Goal: Task Accomplishment & Management: Complete application form

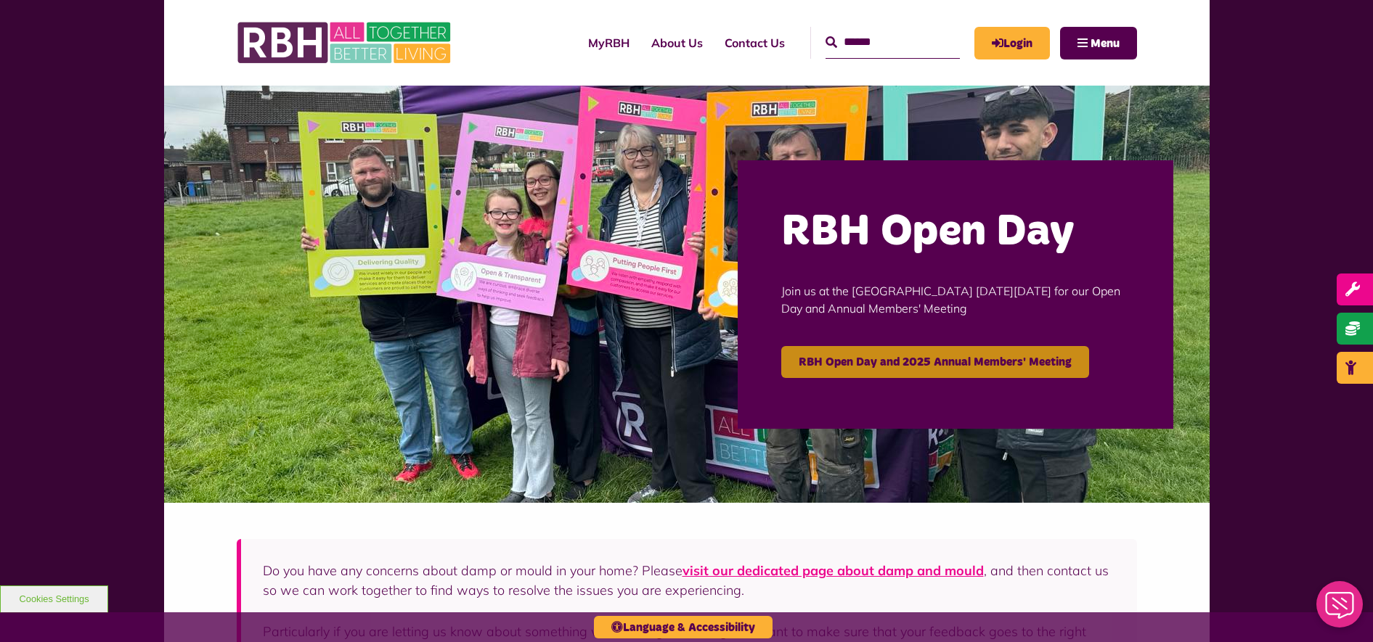
click at [854, 353] on link "RBH Open Day and 2025 Annual Members' Meeting" at bounding box center [935, 362] width 308 height 32
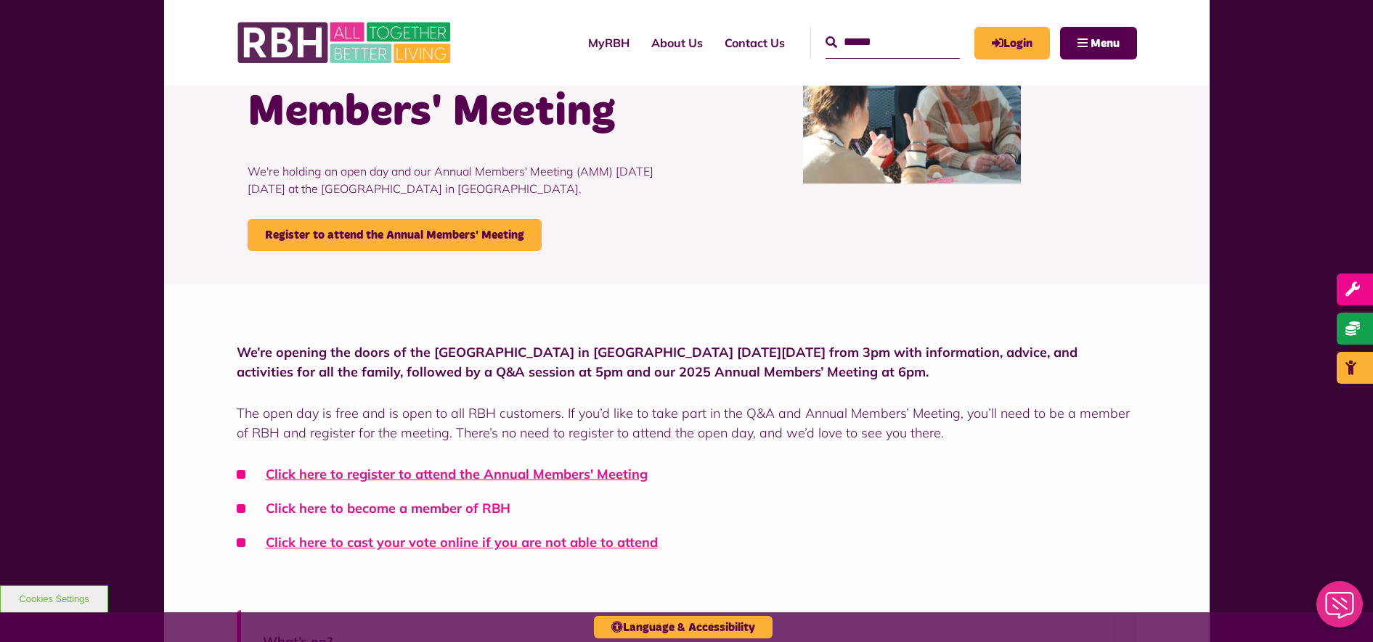
click at [460, 515] on link "Click here to become a member of RBH" at bounding box center [388, 508] width 245 height 17
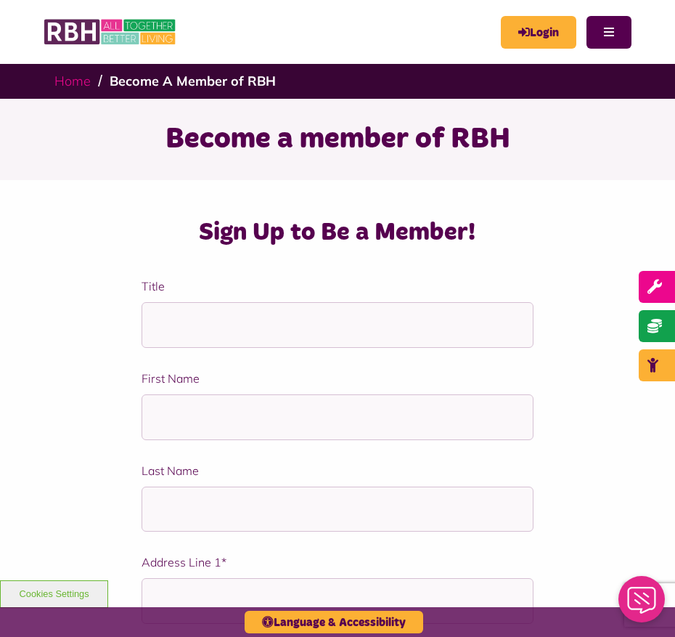
click at [68, 81] on link "Home" at bounding box center [72, 81] width 36 height 17
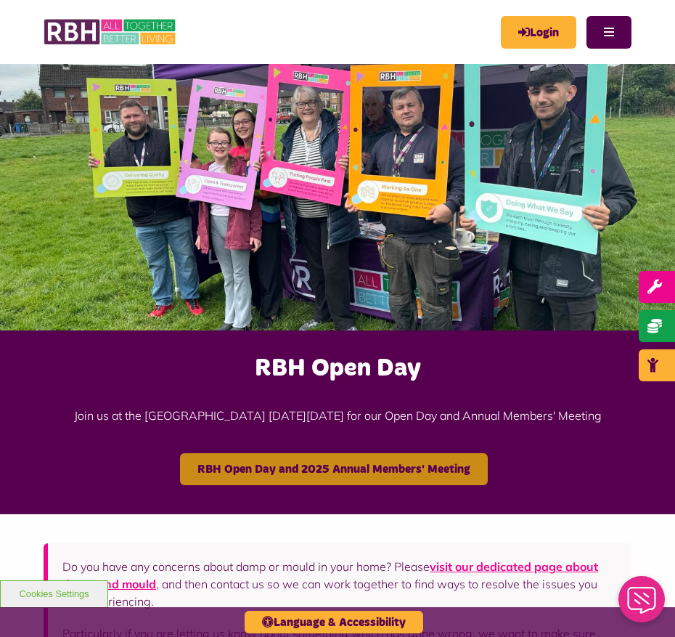
click at [320, 475] on link "RBH Open Day and 2025 Annual Members' Meeting" at bounding box center [334, 469] width 308 height 32
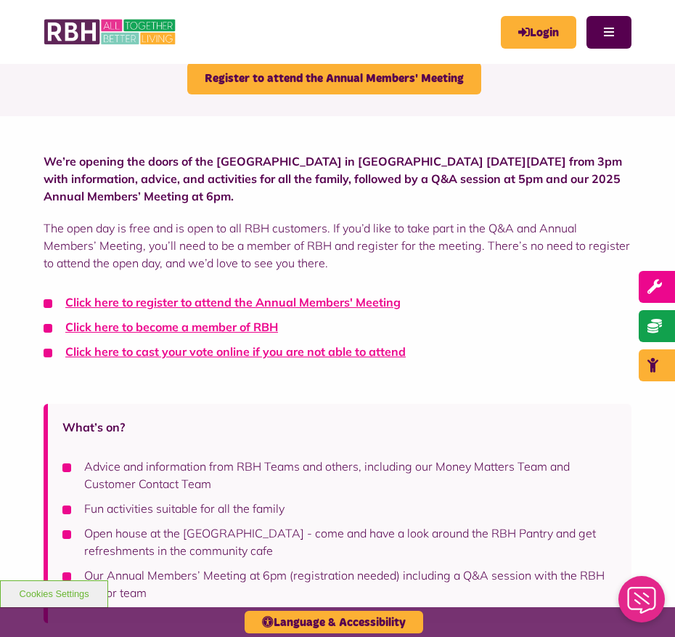
scroll to position [181, 0]
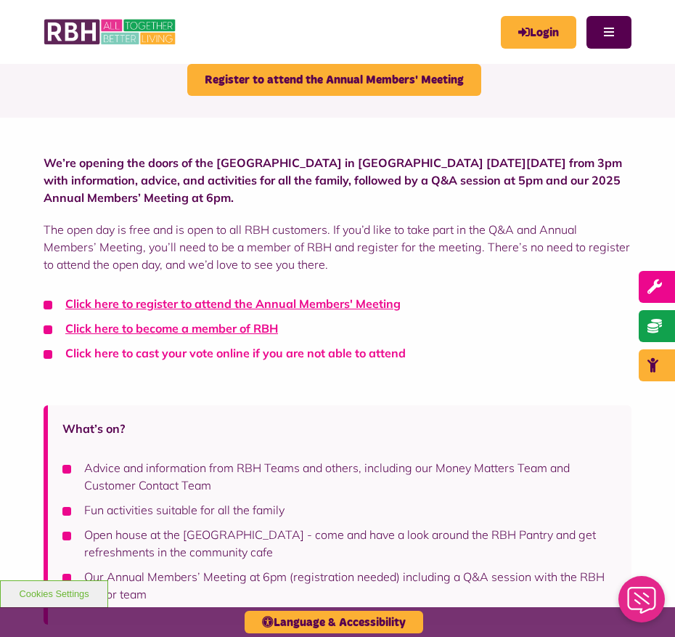
click at [232, 356] on link "Click here to cast your vote online if you are not able to attend" at bounding box center [235, 353] width 340 height 15
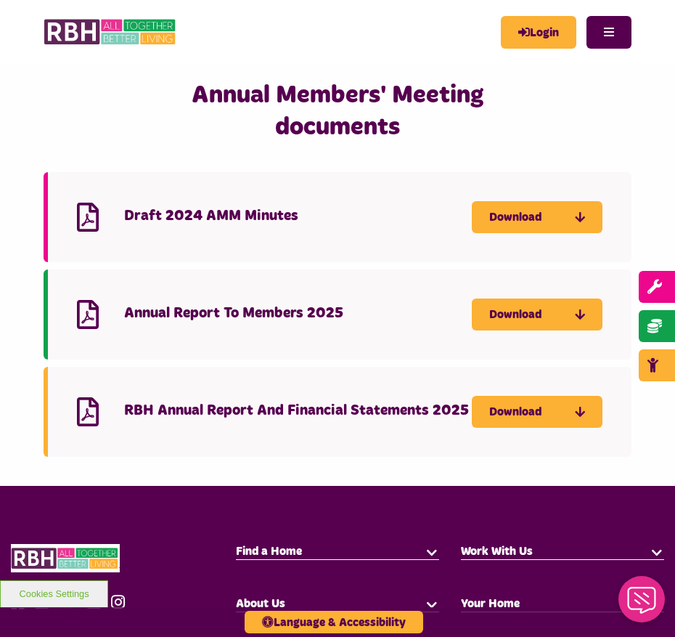
scroll to position [1089, 0]
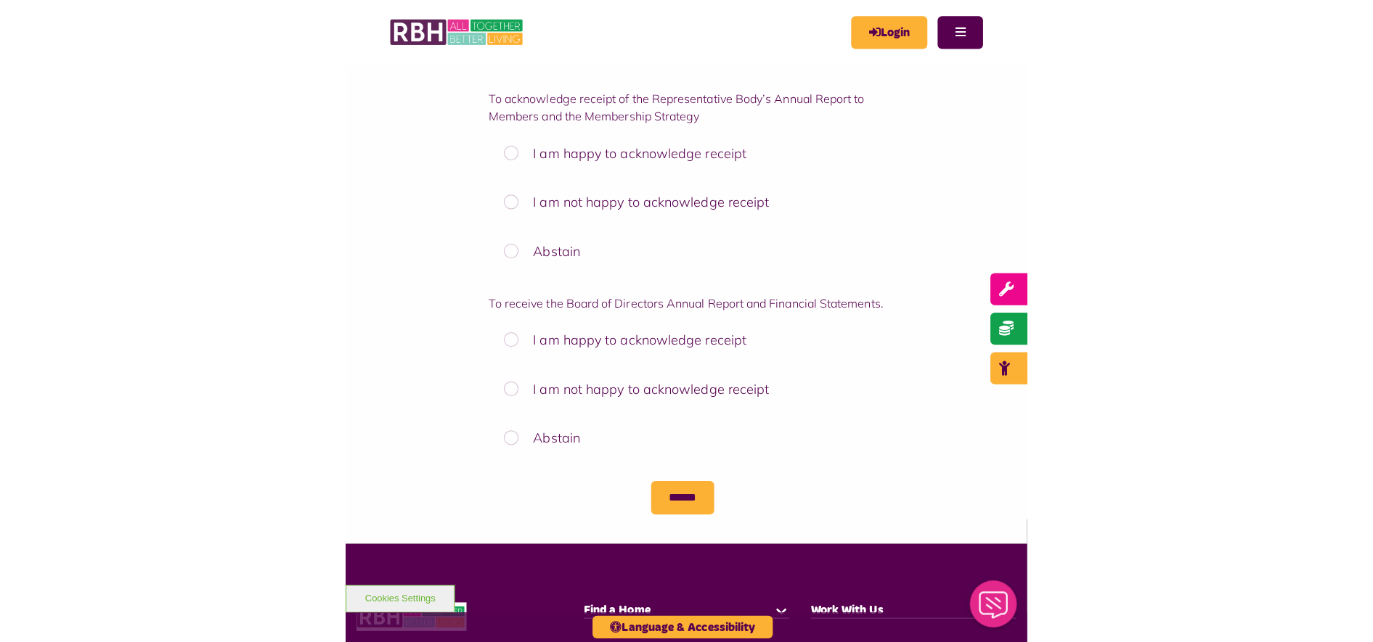
scroll to position [907, 0]
